Goal: Task Accomplishment & Management: Complete application form

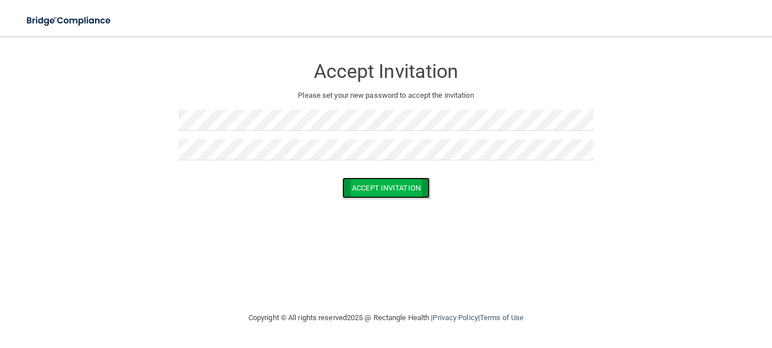
click at [365, 194] on button "Accept Invitation" at bounding box center [386, 187] width 88 height 21
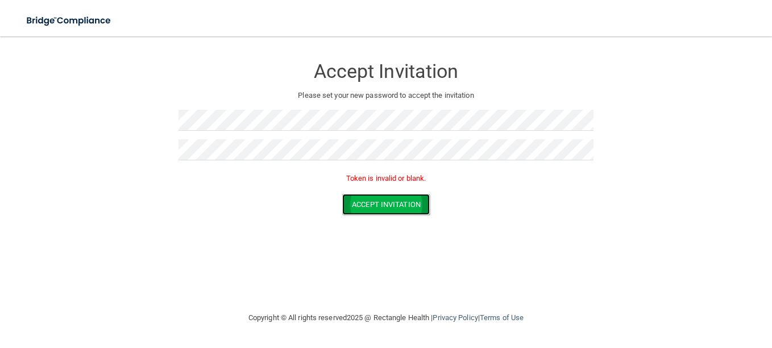
click at [378, 205] on button "Accept Invitation" at bounding box center [386, 204] width 88 height 21
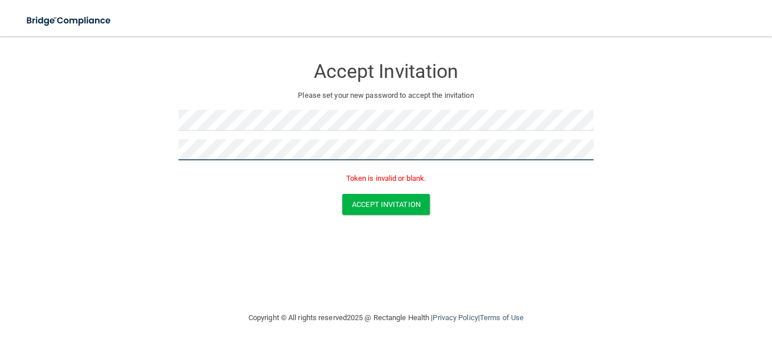
click at [157, 145] on form "Accept Invitation Please set your new password to accept the invitation Token i…" at bounding box center [386, 138] width 726 height 181
click at [342, 194] on button "Accept Invitation" at bounding box center [386, 204] width 88 height 21
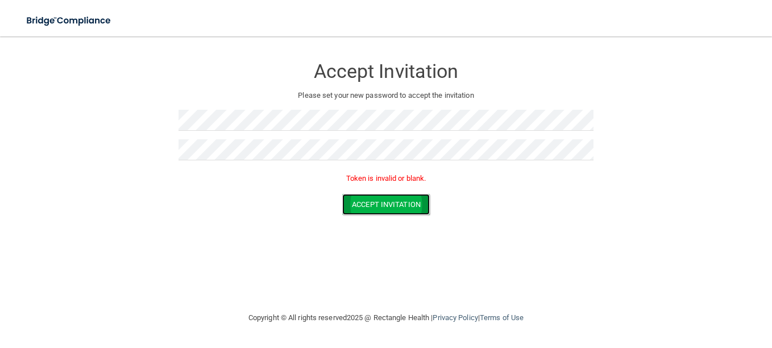
click at [370, 206] on button "Accept Invitation" at bounding box center [386, 204] width 88 height 21
click at [383, 202] on button "Accept Invitation" at bounding box center [386, 204] width 88 height 21
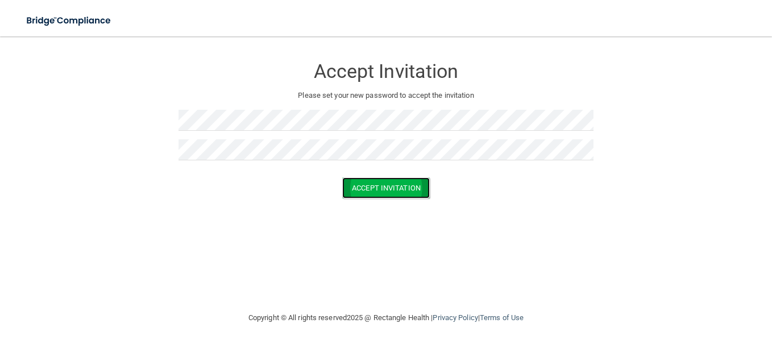
click at [377, 190] on button "Accept Invitation" at bounding box center [386, 187] width 88 height 21
